Goal: Communication & Community: Answer question/provide support

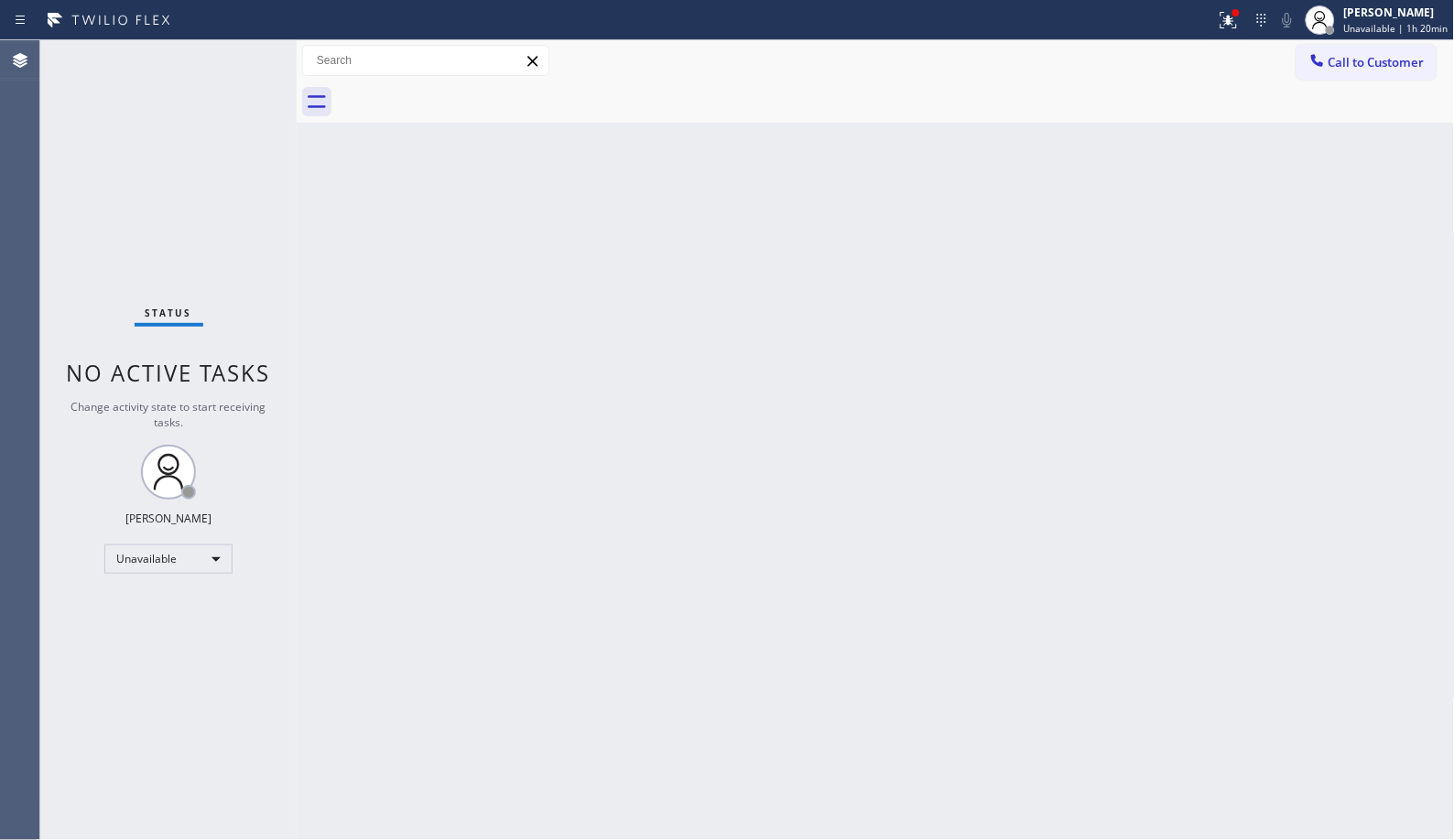
click at [1366, 79] on div "Call to Customer Outbound call Location Sub-Zero Repair [GEOGRAPHIC_DATA][PERSO…" at bounding box center [876, 61] width 1158 height 42
click at [1376, 68] on span "Call to Customer" at bounding box center [1376, 61] width 96 height 17
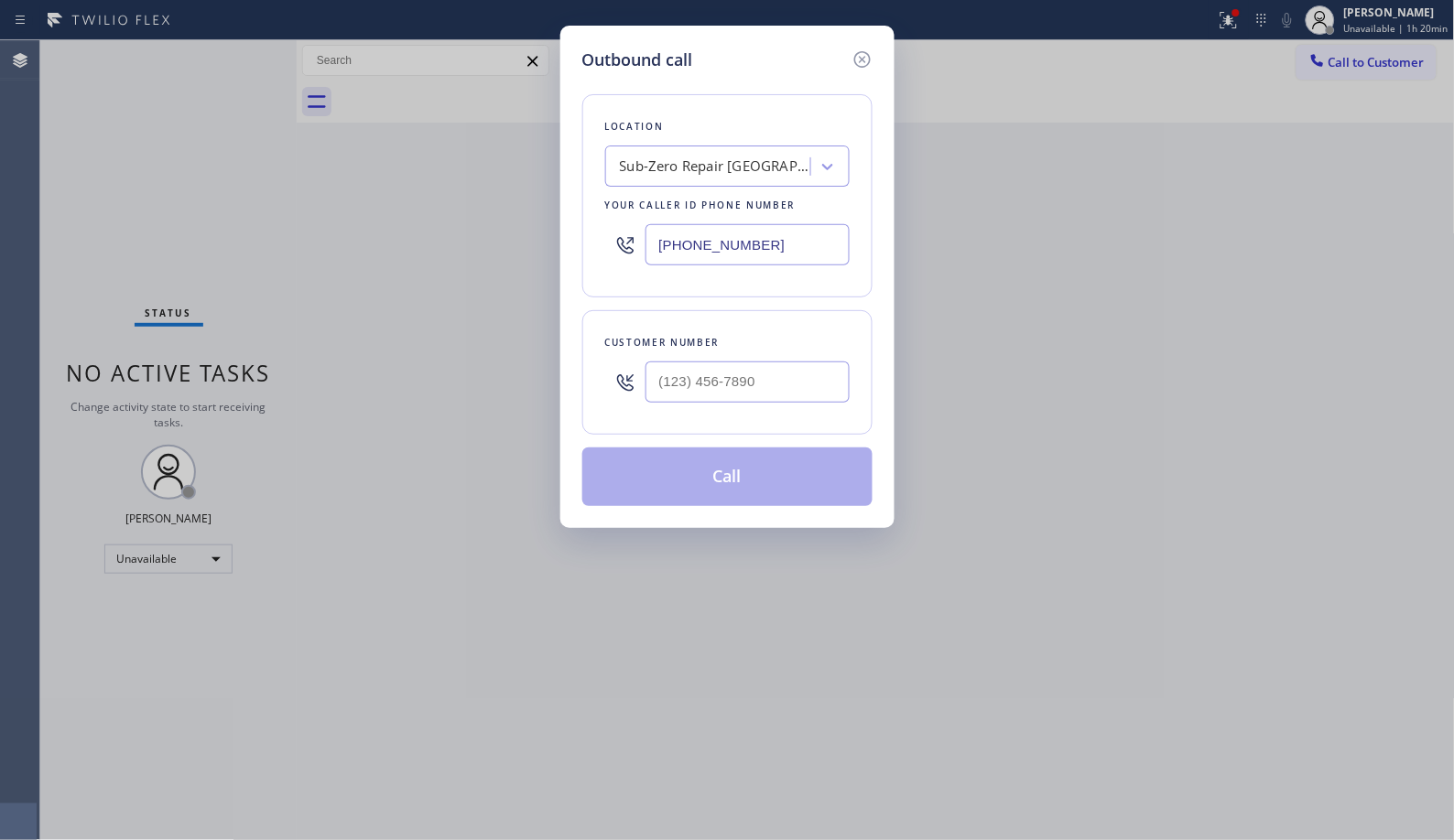
drag, startPoint x: 788, startPoint y: 235, endPoint x: 601, endPoint y: 208, distance: 188.9
click at [605, 213] on div "Location Sub-Zero Repair [GEOGRAPHIC_DATA][PERSON_NAME] Your caller id phone nu…" at bounding box center [727, 195] width 291 height 203
paste input "855) 999-4417"
type input "[PHONE_NUMBER]"
drag, startPoint x: 766, startPoint y: 391, endPoint x: 597, endPoint y: 373, distance: 170.0
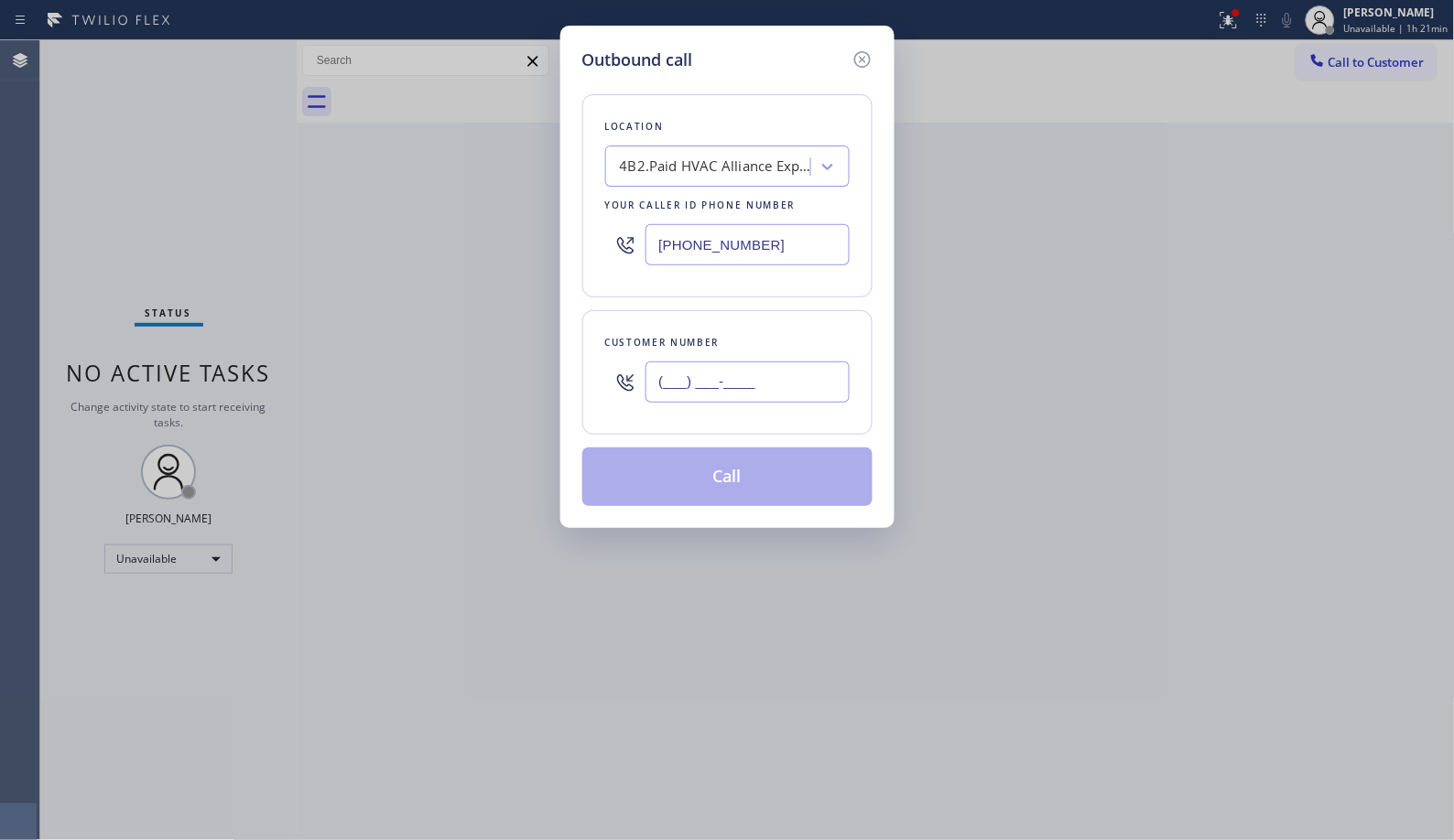
click at [597, 373] on div "Customer number (___) ___-____" at bounding box center [727, 373] width 291 height 125
paste input "213) 808-7197"
type input "[PHONE_NUMBER]"
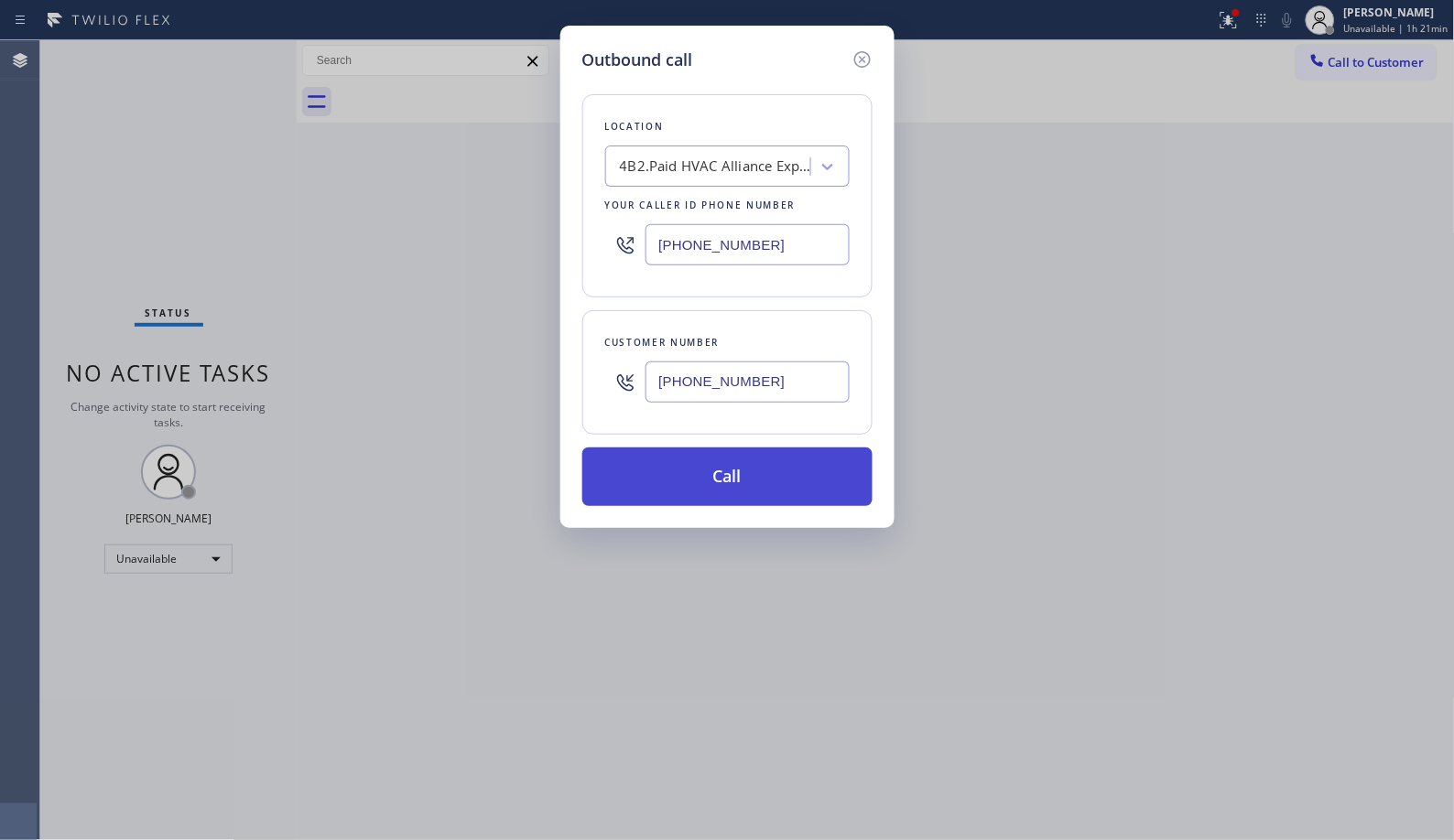
click at [745, 488] on button "Call" at bounding box center [727, 476] width 291 height 59
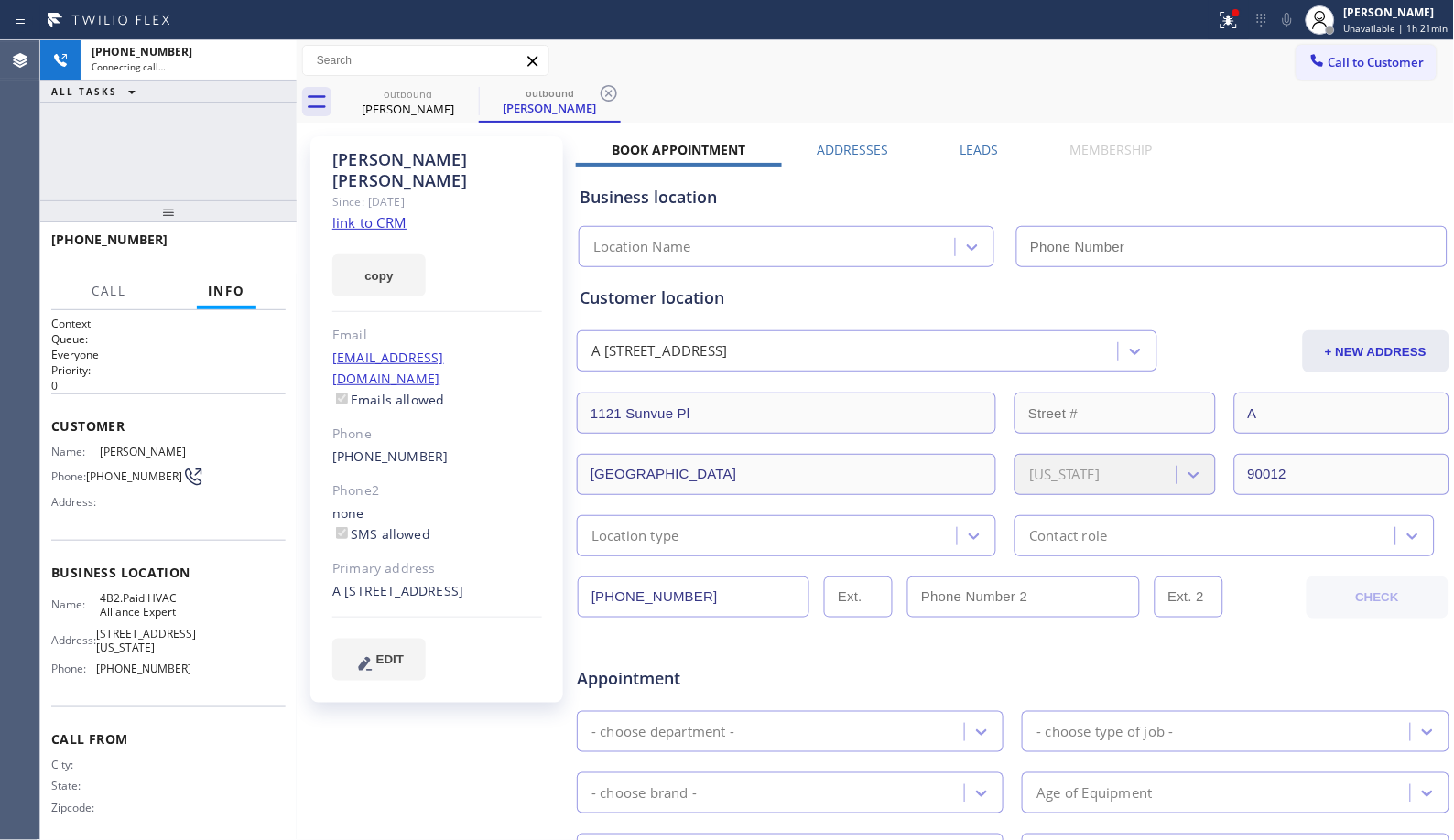
type input "[PHONE_NUMBER]"
click at [505, 87] on div "outbound" at bounding box center [549, 93] width 138 height 14
click at [609, 94] on icon at bounding box center [609, 93] width 17 height 17
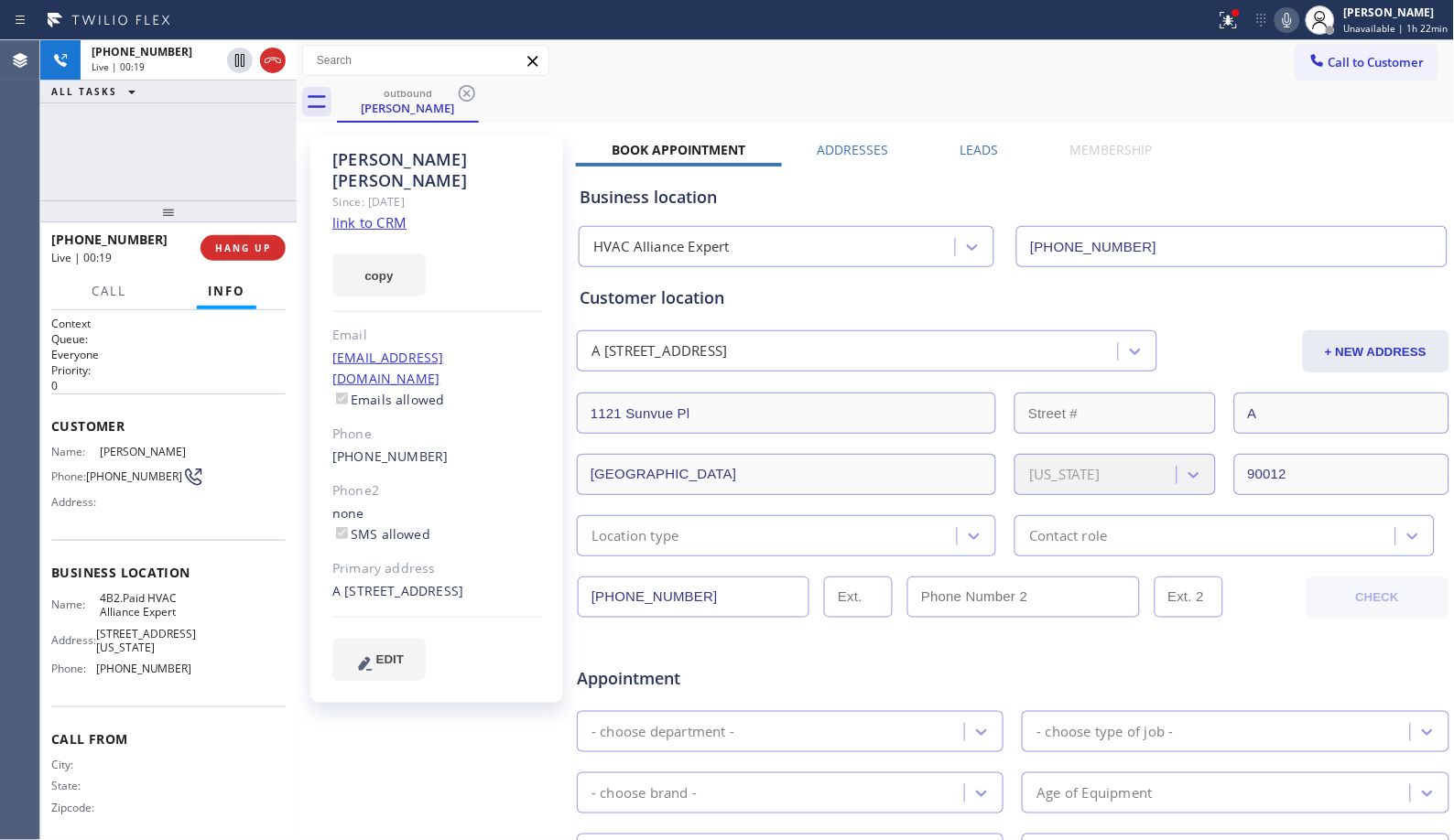
click at [1293, 20] on icon at bounding box center [1287, 20] width 22 height 22
click at [1292, 21] on icon at bounding box center [1286, 20] width 9 height 15
click at [1150, 82] on div "outbound [PERSON_NAME]" at bounding box center [896, 102] width 1118 height 42
click at [247, 247] on span "HANG UP" at bounding box center [243, 248] width 56 height 13
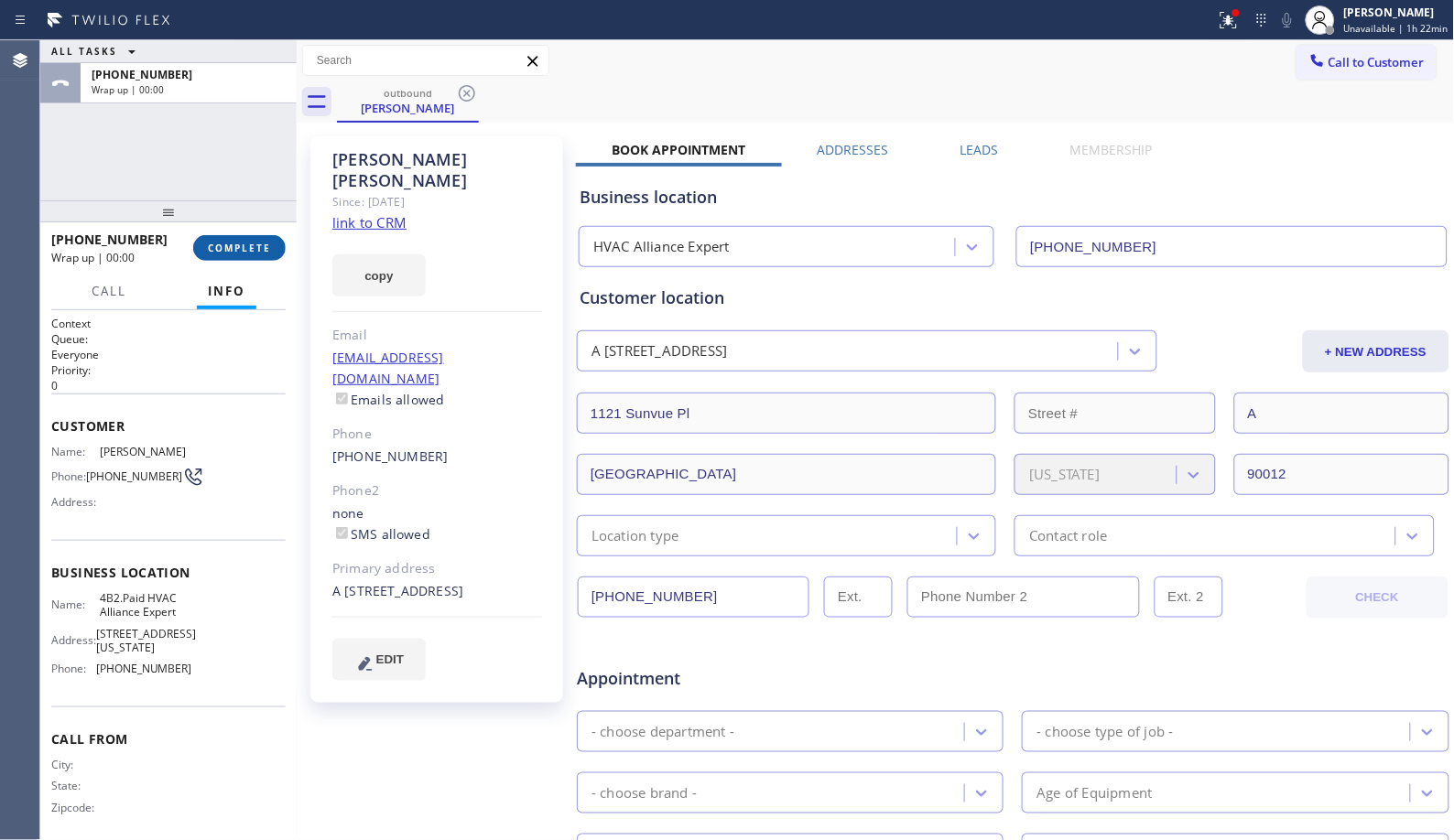
click at [247, 247] on span "COMPLETE" at bounding box center [240, 248] width 63 height 13
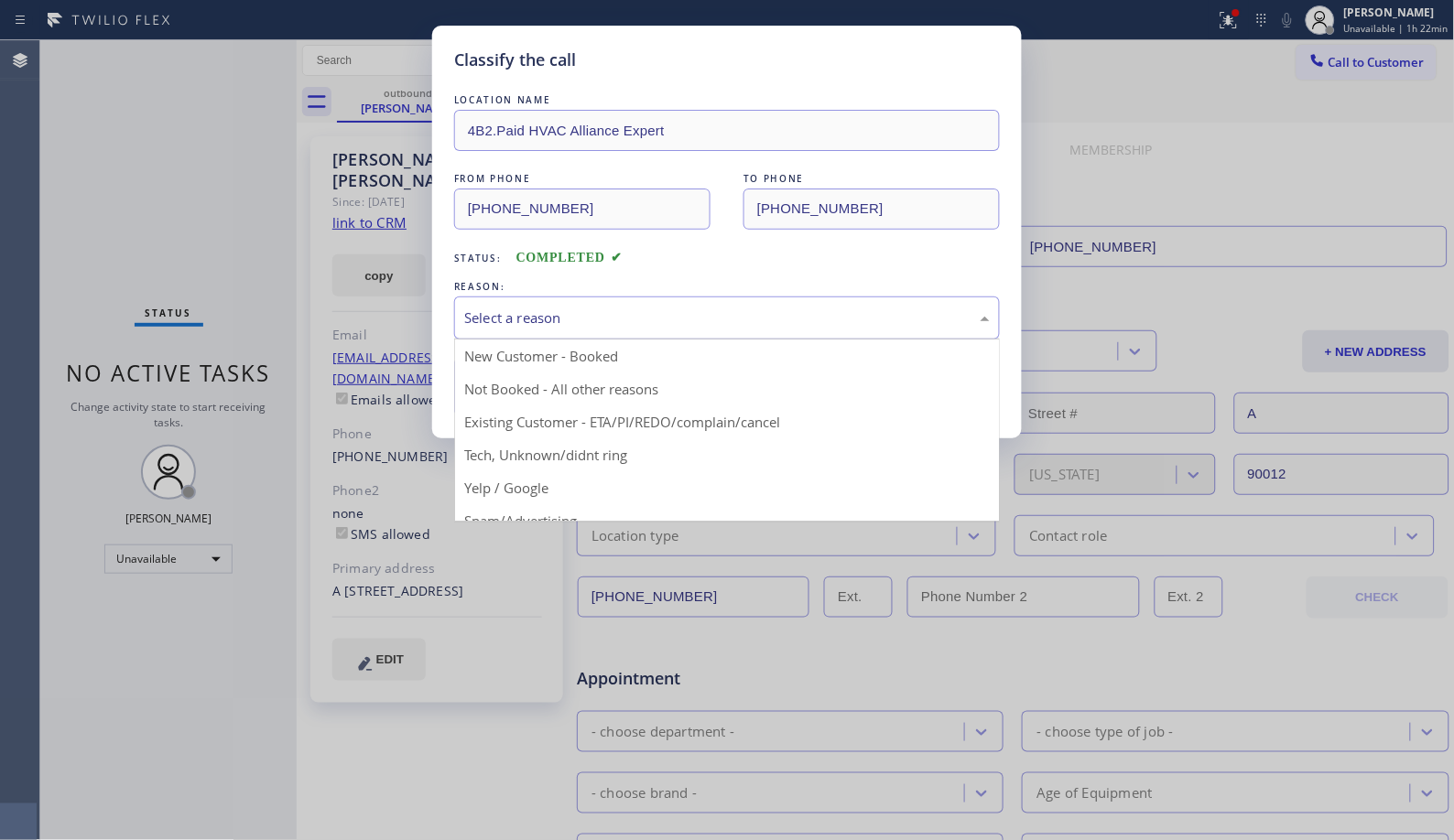
click at [705, 318] on div "Select a reason" at bounding box center [727, 317] width 526 height 21
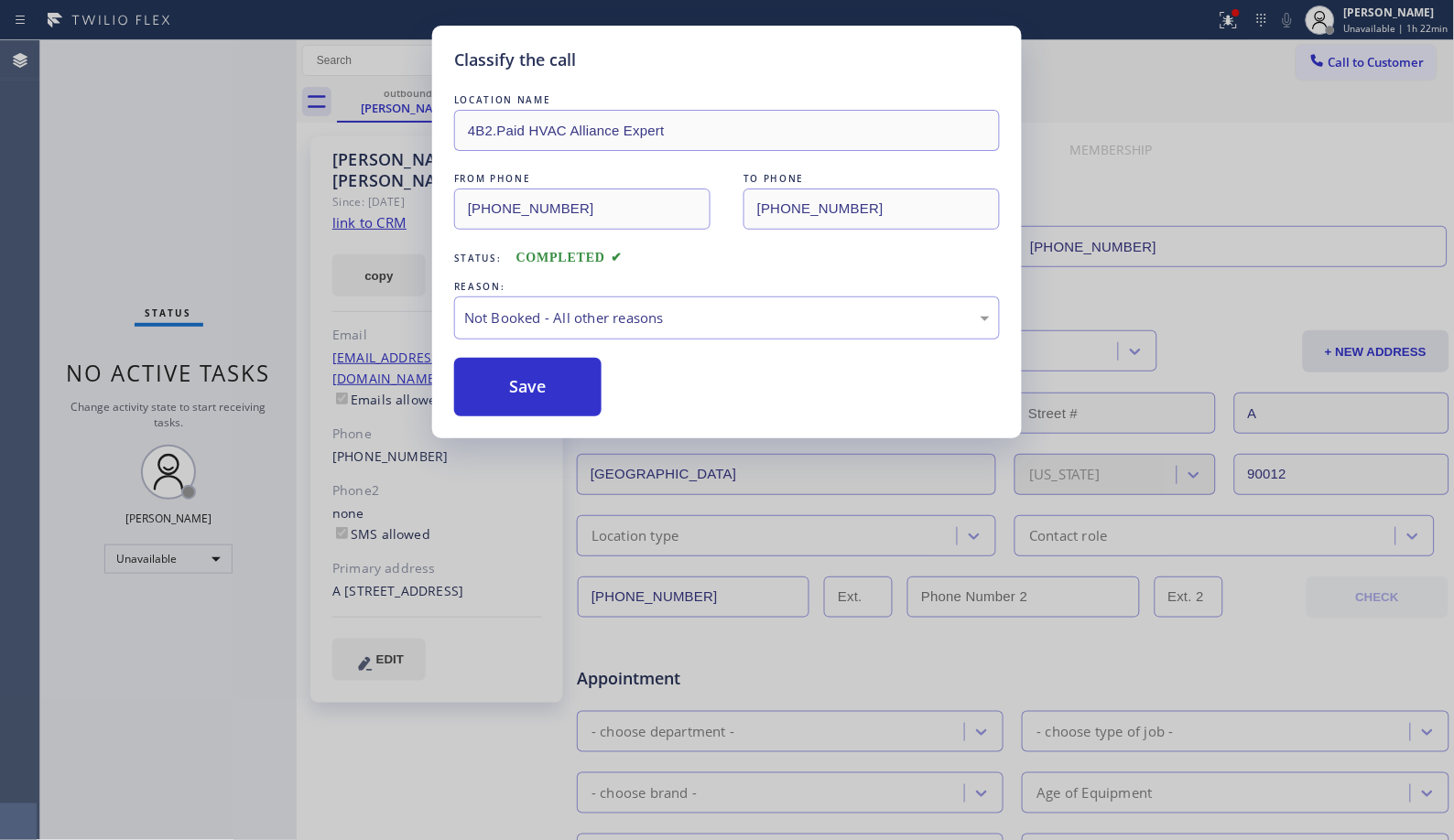
click at [522, 387] on button "Save" at bounding box center [528, 387] width 148 height 59
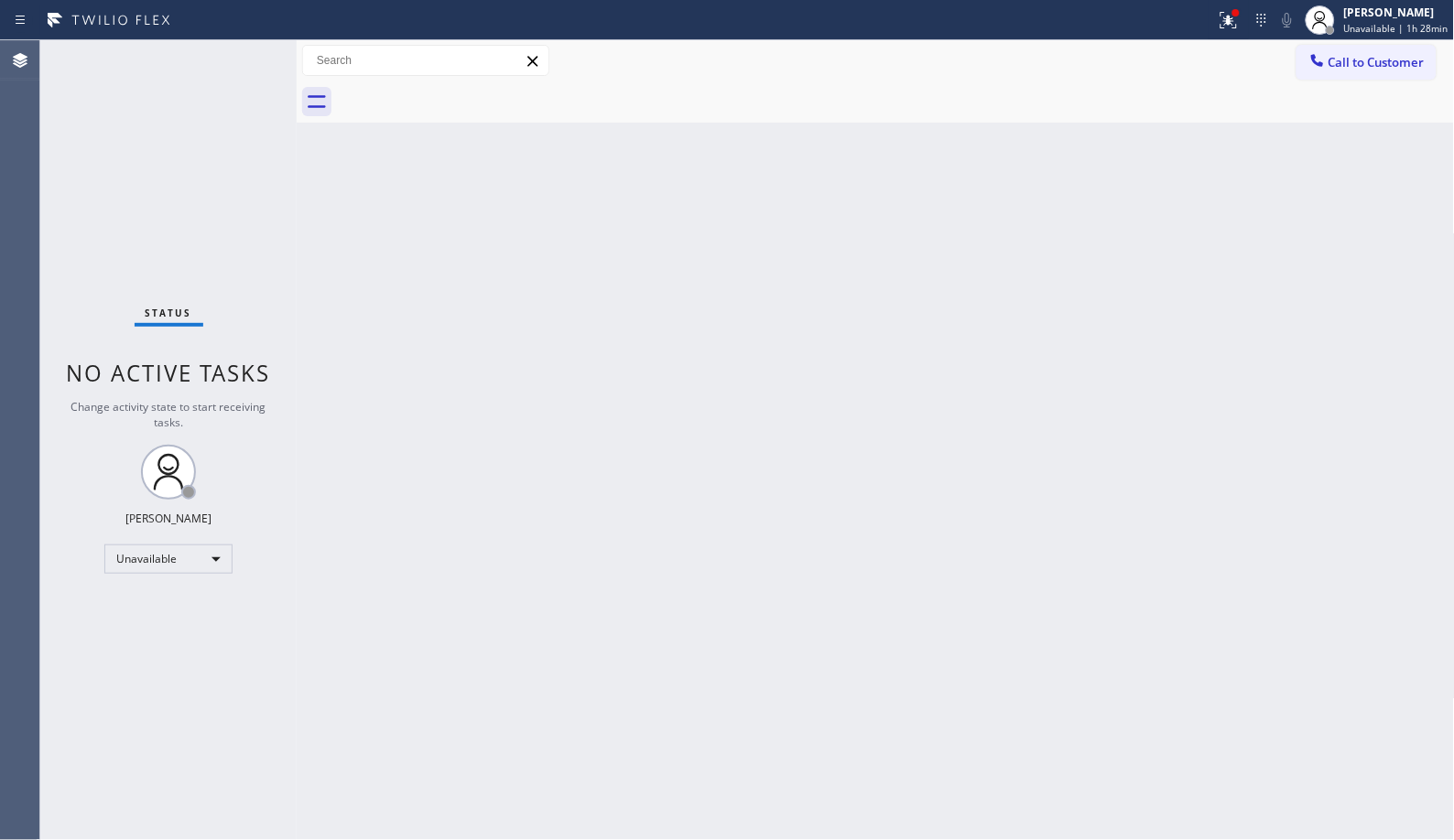
click at [355, 261] on div "Back to Dashboard Change Sender ID Customers Technicians Select a contact Outbo…" at bounding box center [876, 440] width 1158 height 800
